Goal: Information Seeking & Learning: Learn about a topic

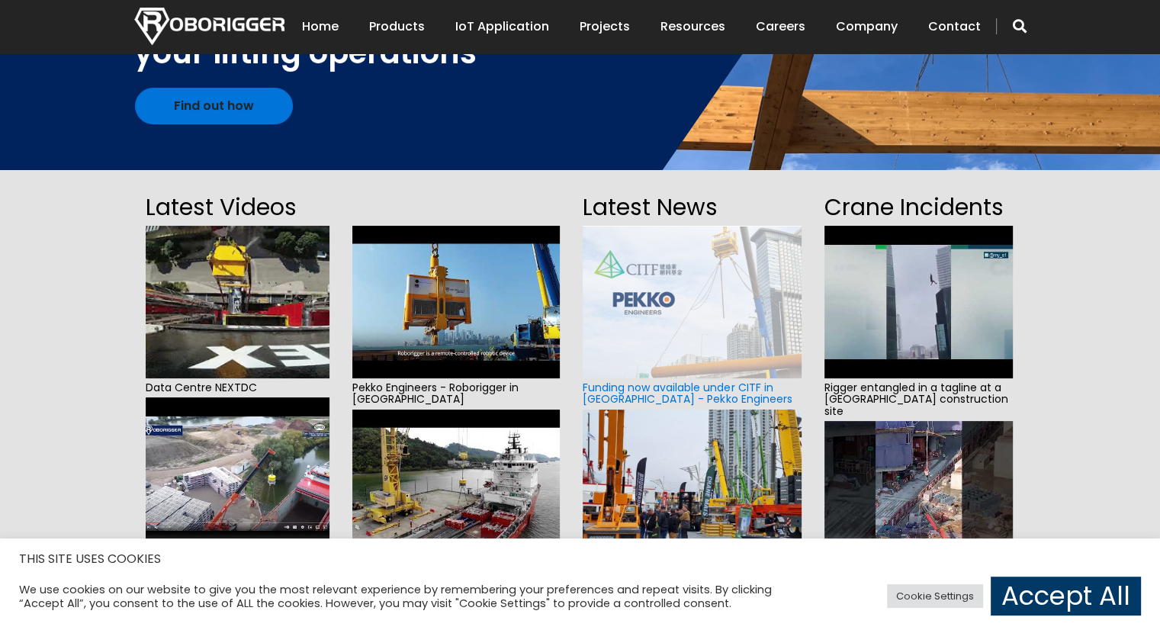
scroll to position [76, 0]
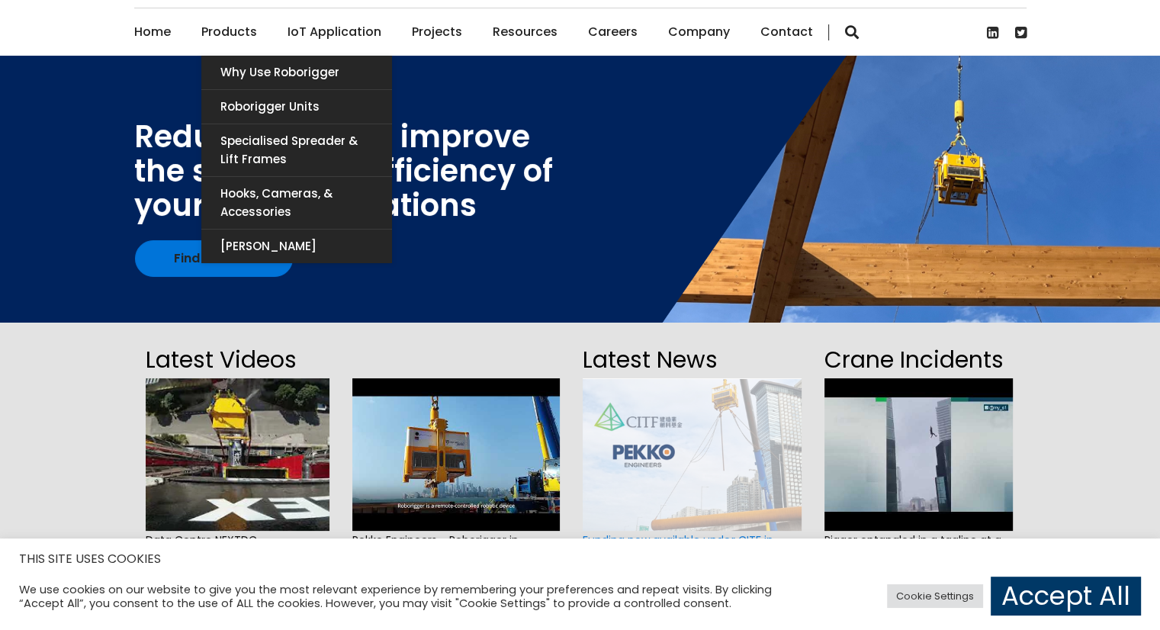
click at [238, 28] on link "Products" at bounding box center [229, 31] width 56 height 47
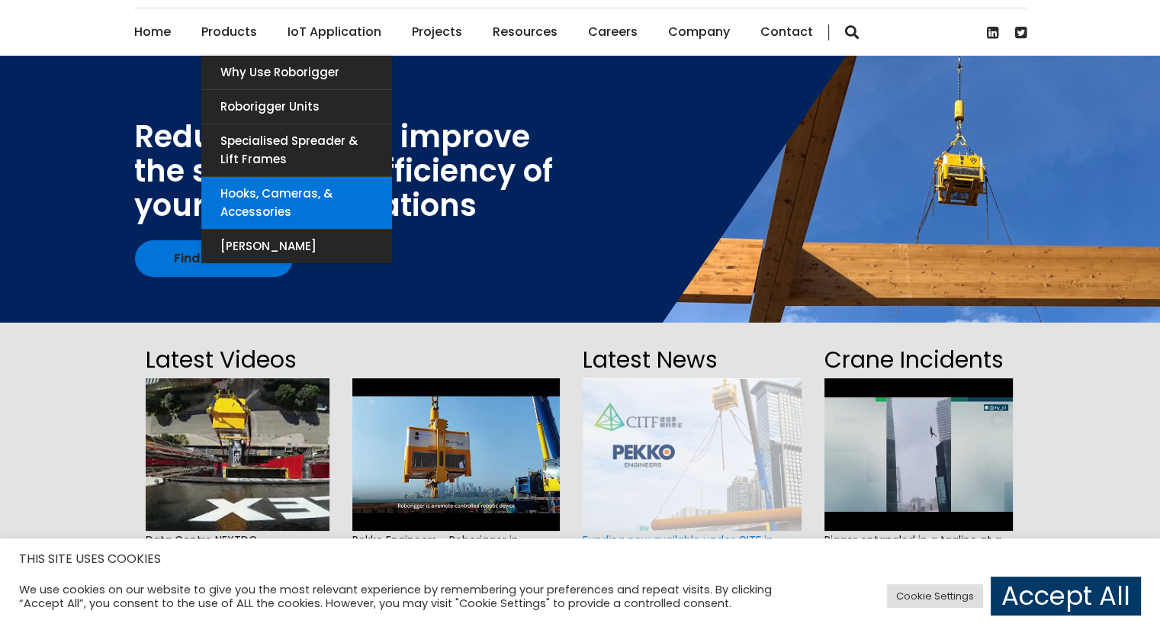
click at [256, 202] on link "Hooks, Cameras, & Accessories" at bounding box center [296, 203] width 191 height 52
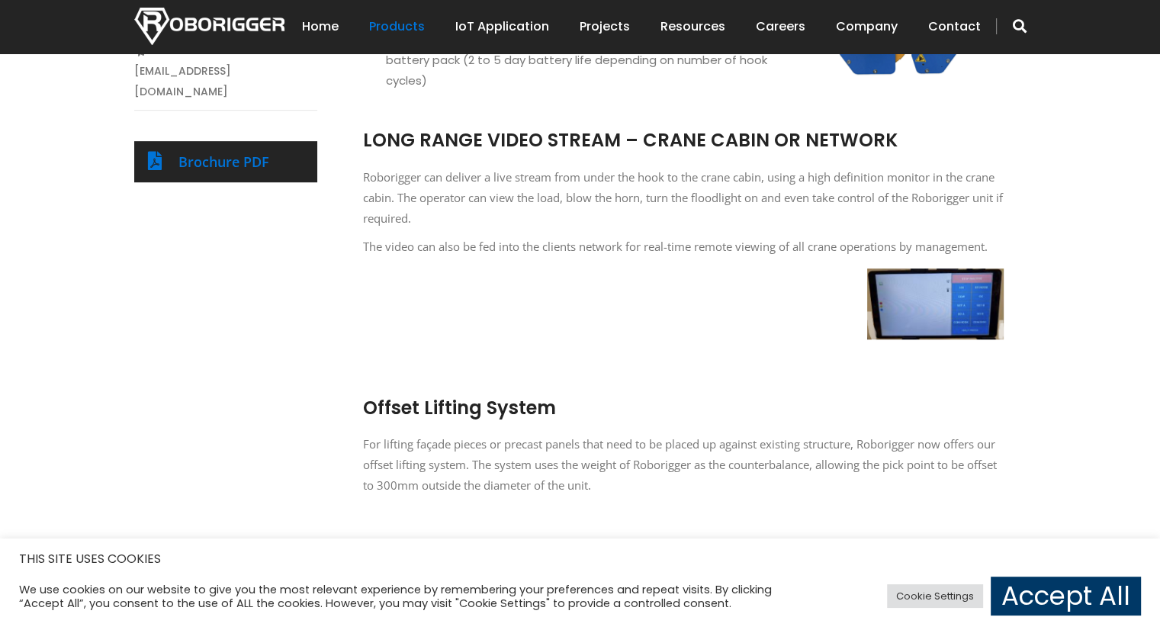
scroll to position [687, 0]
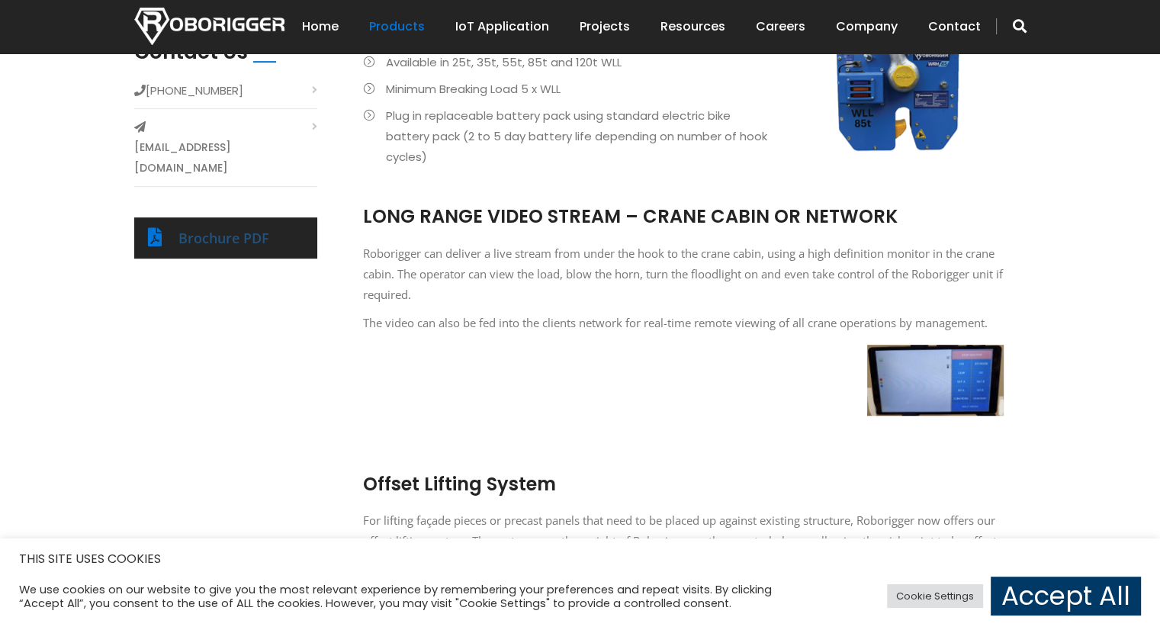
click at [249, 229] on link "Brochure PDF" at bounding box center [223, 238] width 91 height 18
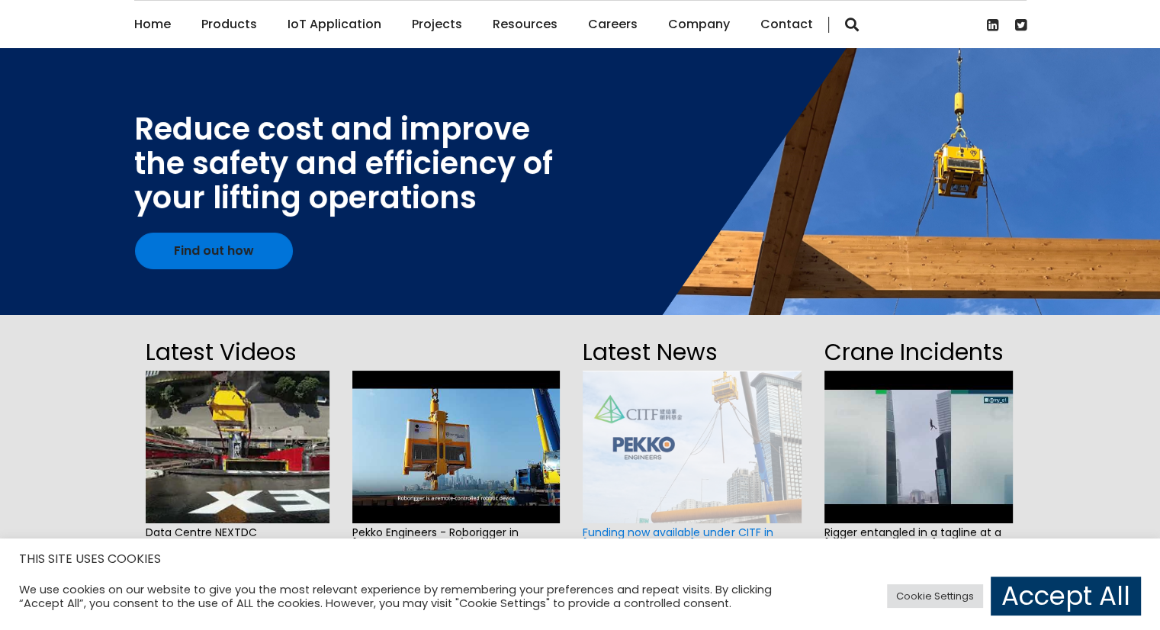
scroll to position [76, 0]
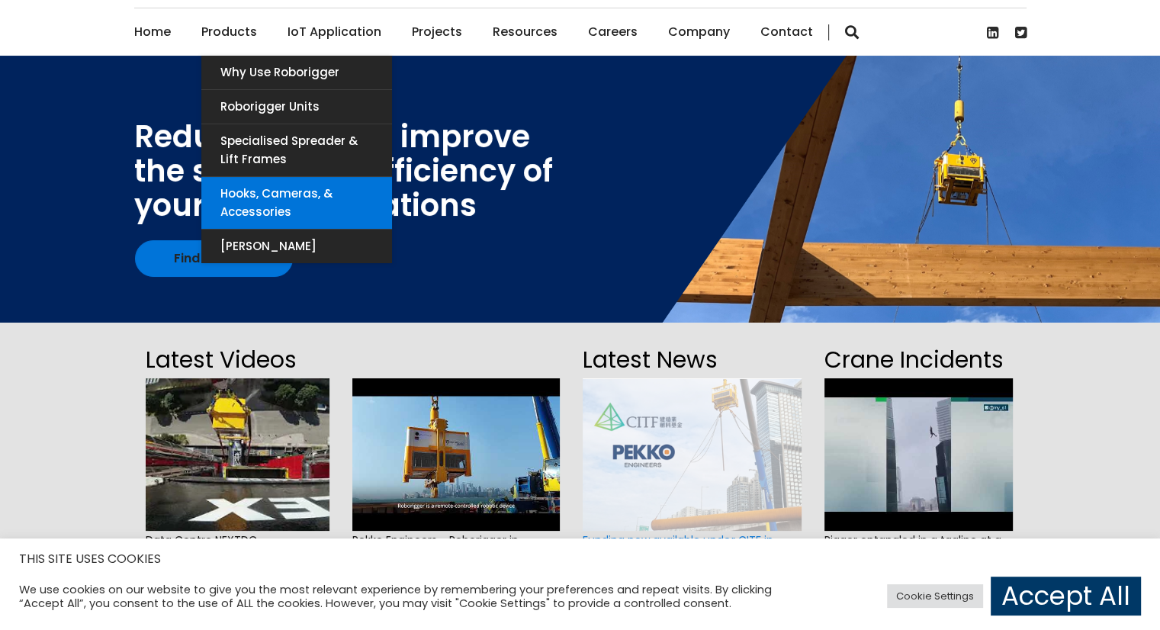
click at [246, 203] on link "Hooks, Cameras, & Accessories" at bounding box center [296, 203] width 191 height 52
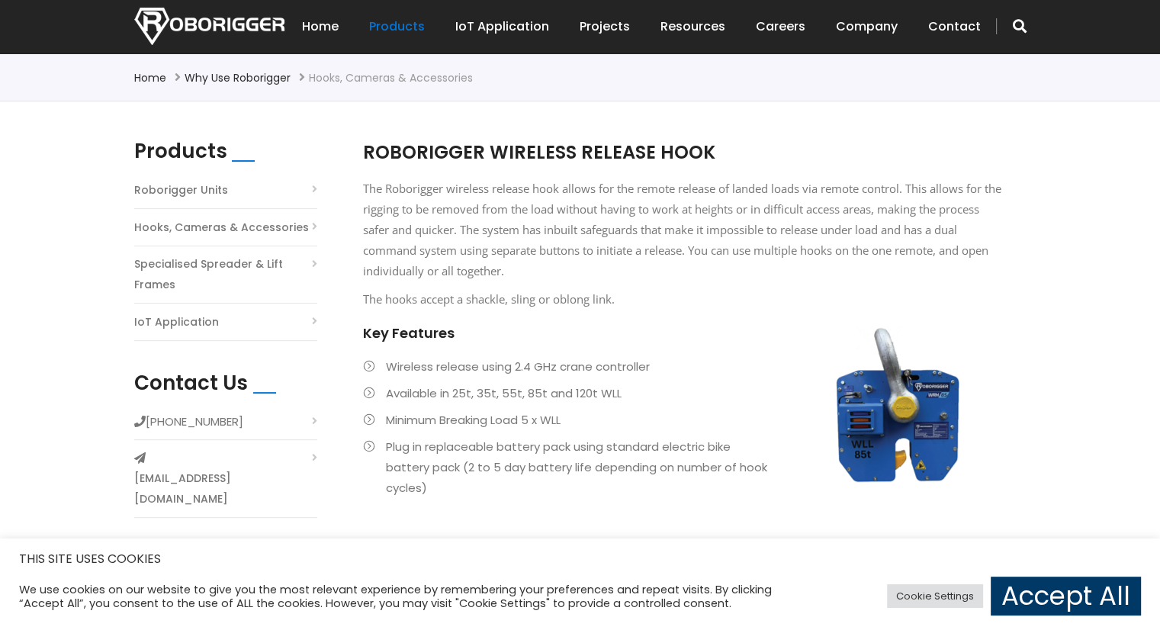
scroll to position [381, 0]
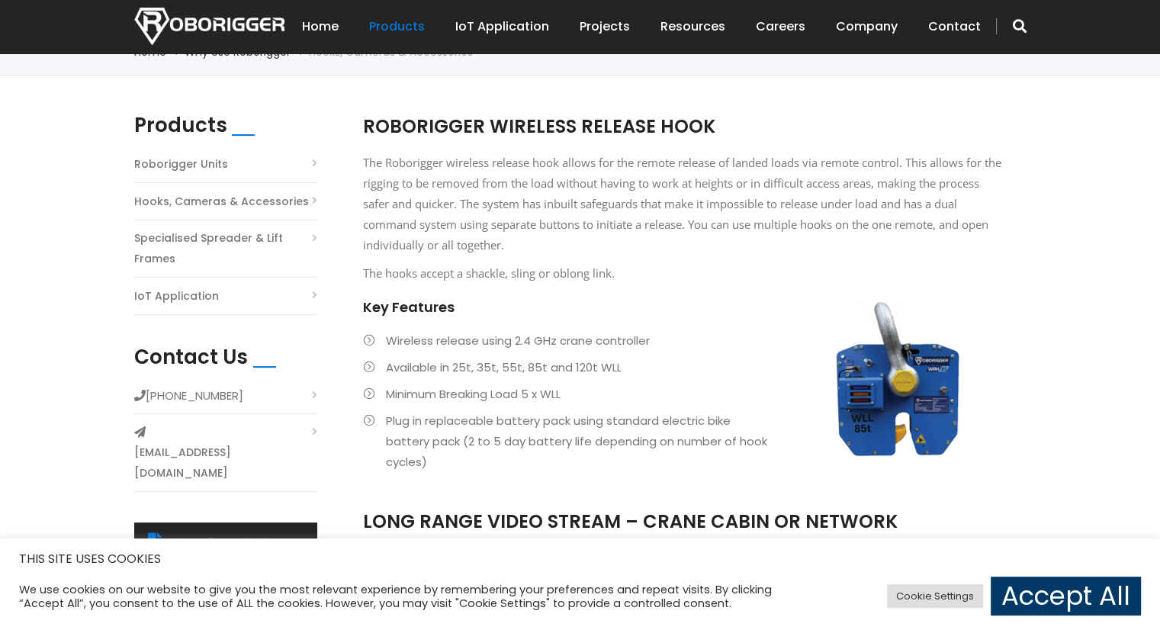
click at [930, 413] on li "Plug in replaceable battery pack using standard electric bike battery pack (2 t…" at bounding box center [683, 441] width 641 height 62
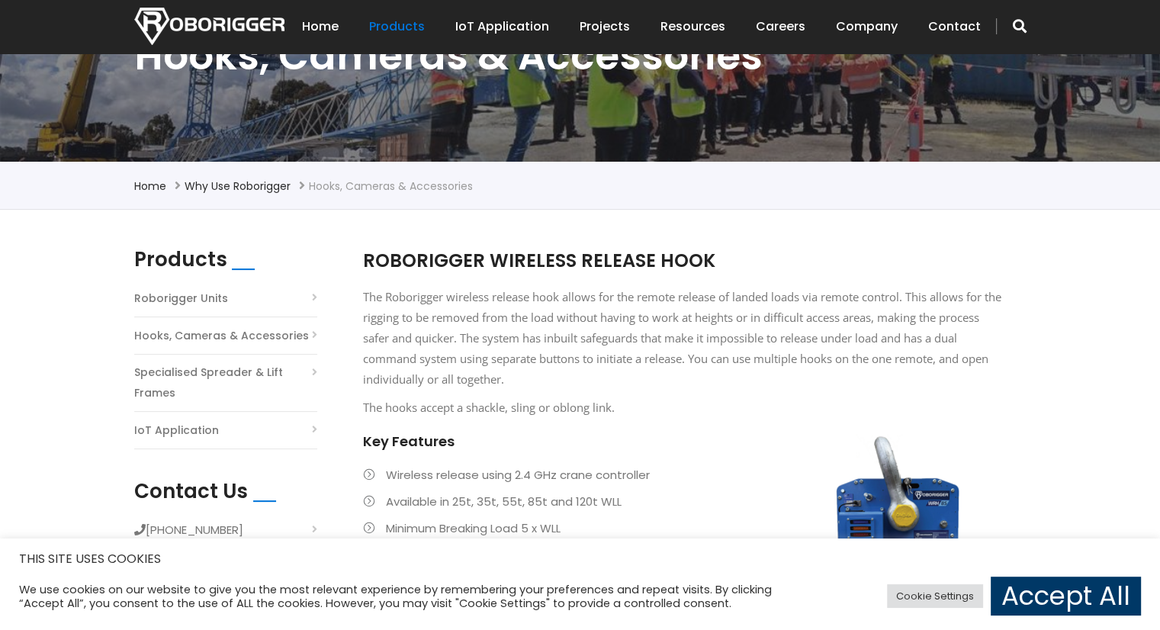
scroll to position [229, 0]
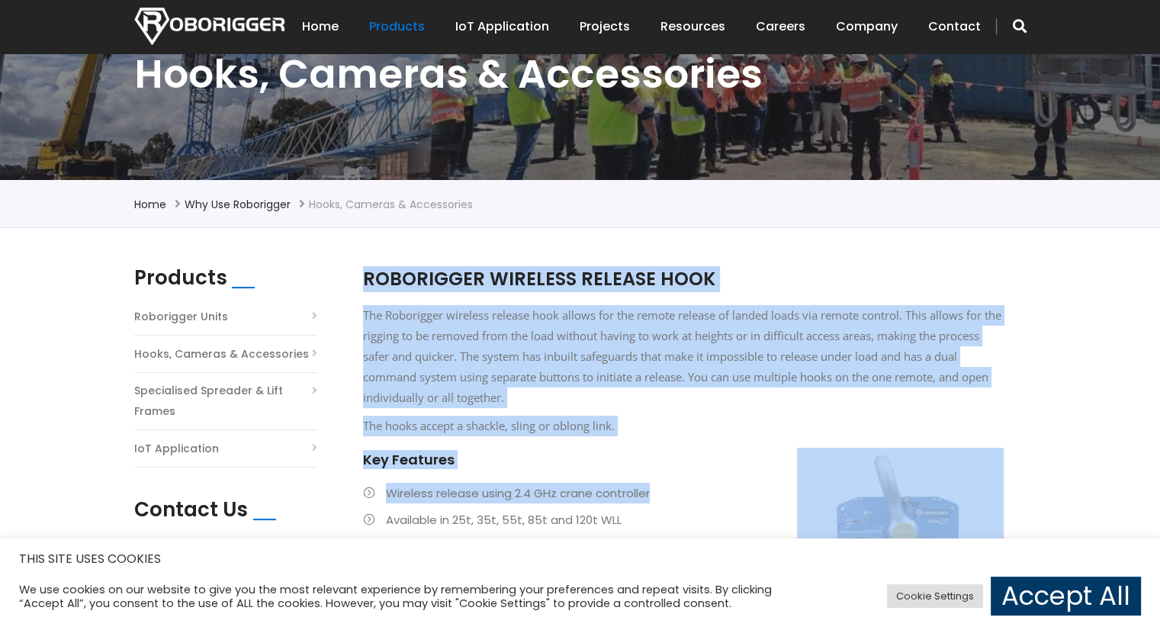
drag, startPoint x: 362, startPoint y: 266, endPoint x: 673, endPoint y: 498, distance: 387.5
click at [673, 498] on div "ROBORIGGER WIRELESS RELEASE HOOK The Roborigger wireless release hook allows fo…" at bounding box center [683, 457] width 641 height 382
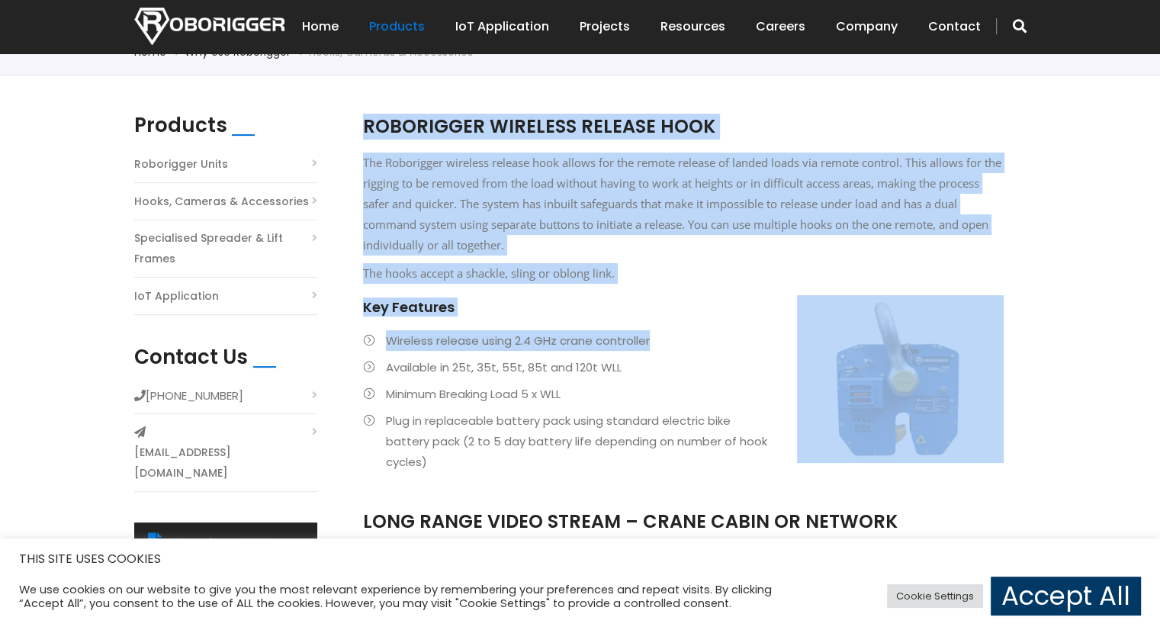
click at [442, 153] on p "The Roborigger wireless release hook allows for the remote release of landed lo…" at bounding box center [683, 204] width 641 height 103
click at [375, 124] on span "ROBORIGGER WIRELESS RELEASE HOOK" at bounding box center [539, 126] width 352 height 25
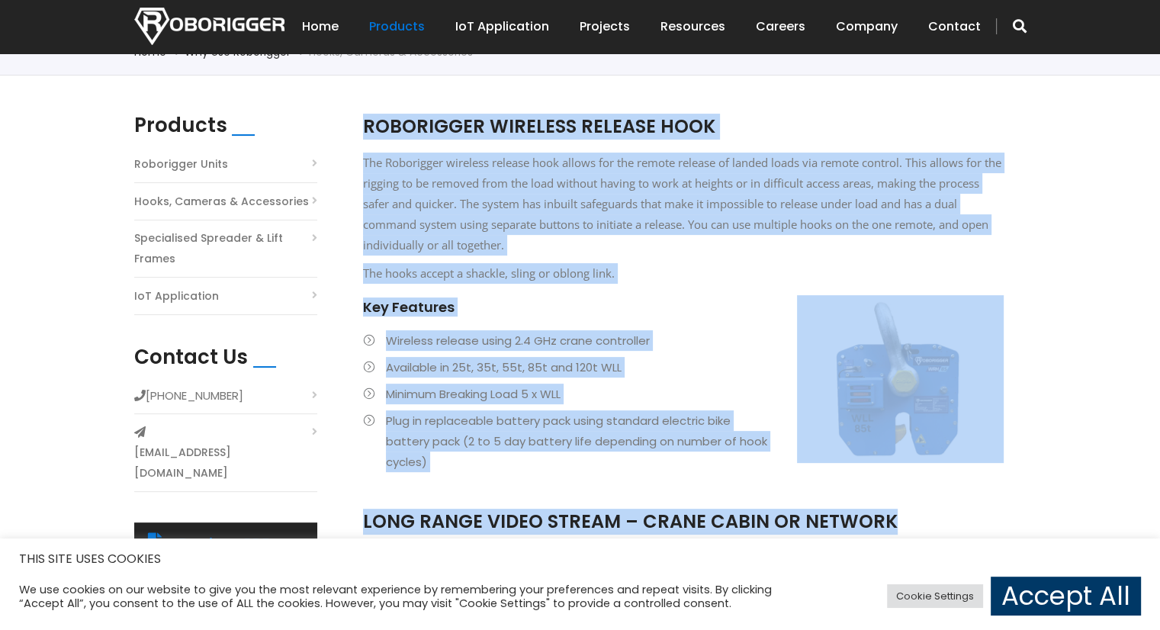
drag, startPoint x: 363, startPoint y: 121, endPoint x: 924, endPoint y: 522, distance: 689.0
click at [932, 523] on div "ROBORIGGER WIRELESS RELEASE HOOK The Roborigger wireless release hook allows fo…" at bounding box center [683, 633] width 641 height 1039
copy div "ROBORIGGER WIRELESS RELEASE HOOK The Roborigger wireless release hook allows fo…"
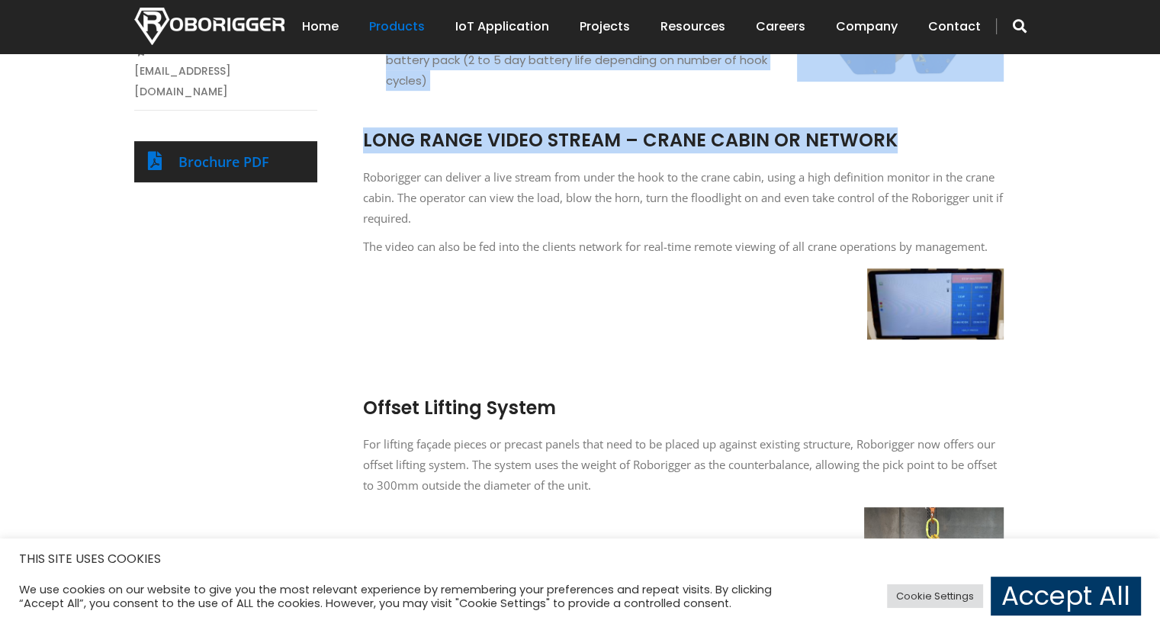
scroll to position [610, 0]
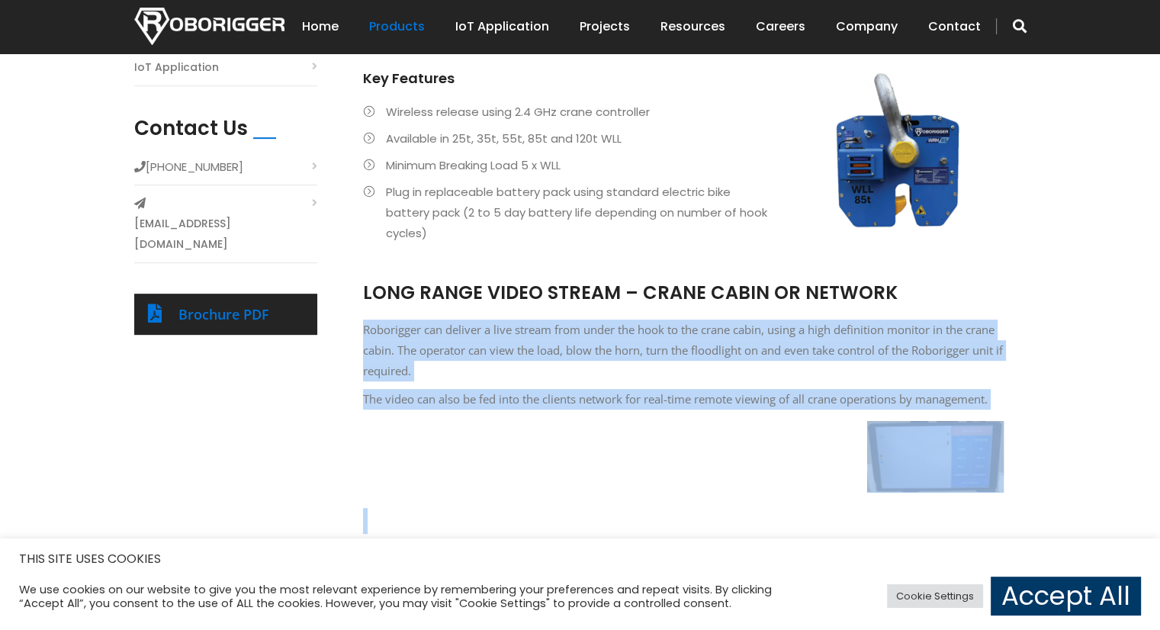
drag, startPoint x: 366, startPoint y: 328, endPoint x: 976, endPoint y: 516, distance: 638.4
click at [976, 516] on div "ROBORIGGER WIRELESS RELEASE HOOK The Roborigger wireless release hook allows fo…" at bounding box center [683, 404] width 641 height 1039
copy div "Roborigger can deliver a live stream from under the hook to the crane cabin, us…"
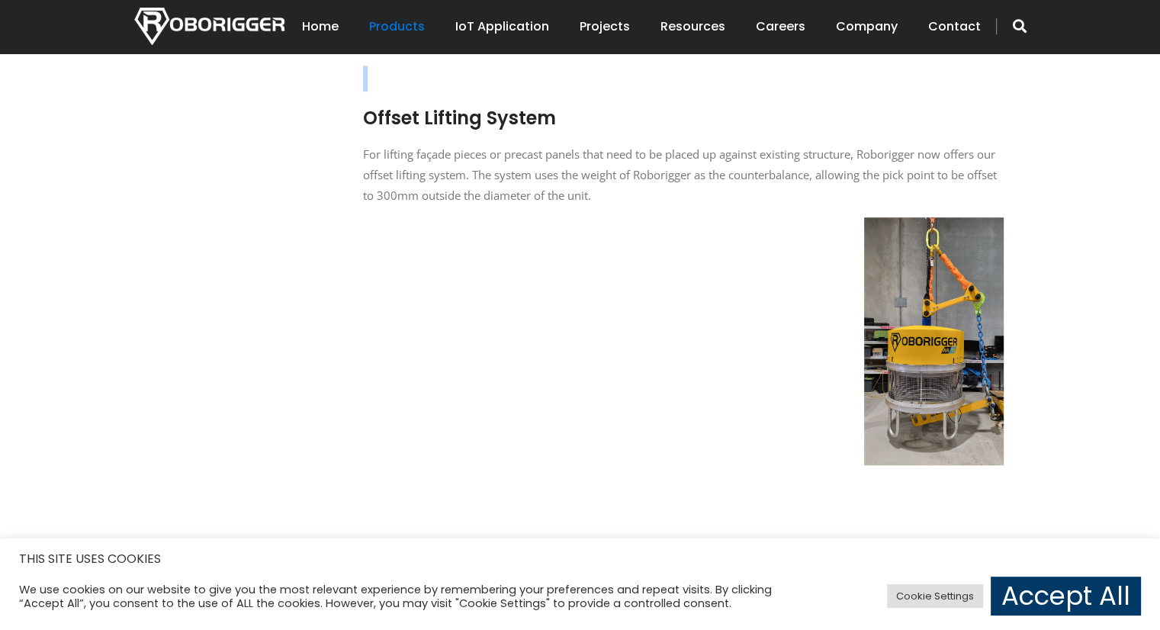
scroll to position [1068, 0]
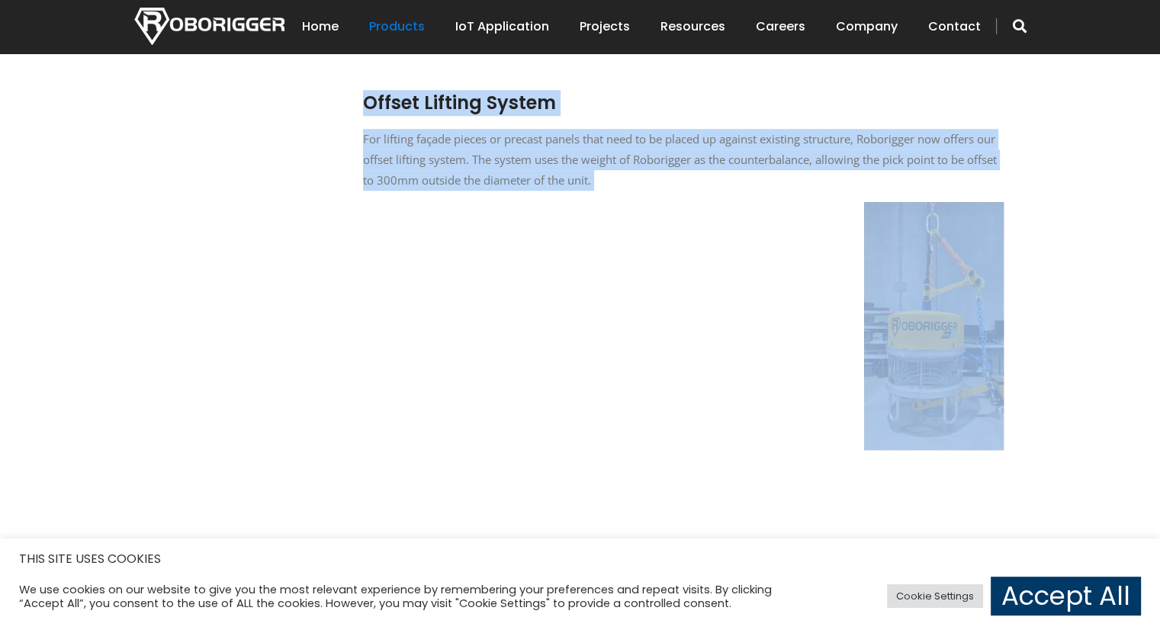
drag, startPoint x: 363, startPoint y: 93, endPoint x: 954, endPoint y: 431, distance: 680.3
click at [954, 431] on div "Offset Lifting System For lifting façade pieces or precast panels that need to …" at bounding box center [683, 257] width 641 height 415
copy div "Offset Lifting System For lifting façade pieces or precast panels that need to …"
